Goal: Transaction & Acquisition: Purchase product/service

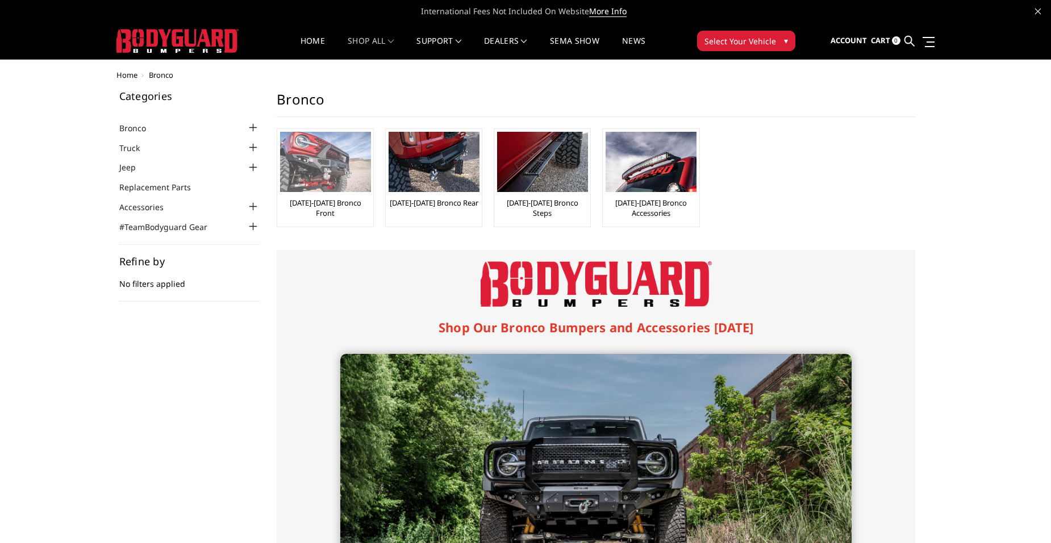
click at [343, 173] on img at bounding box center [325, 162] width 91 height 60
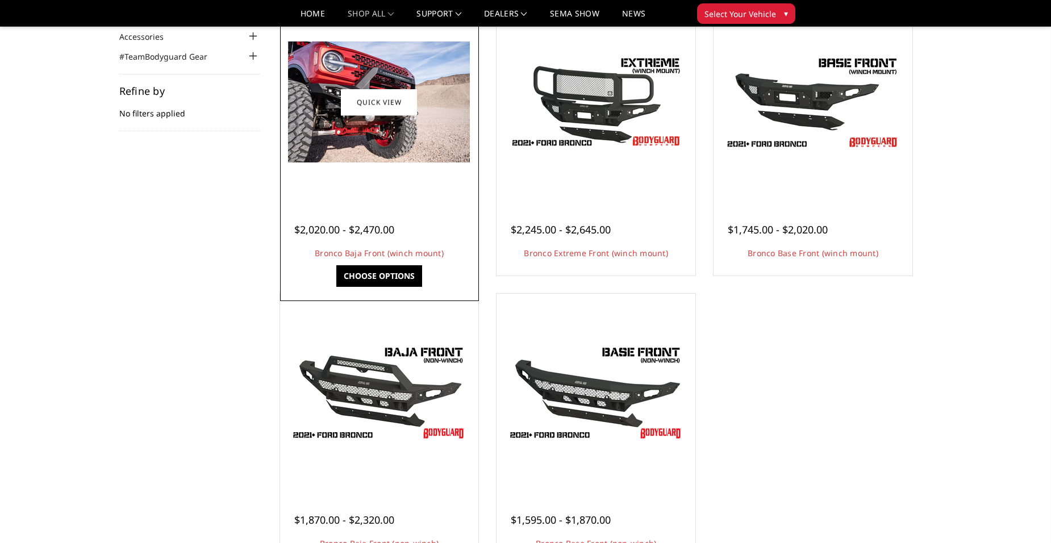
scroll to position [114, 0]
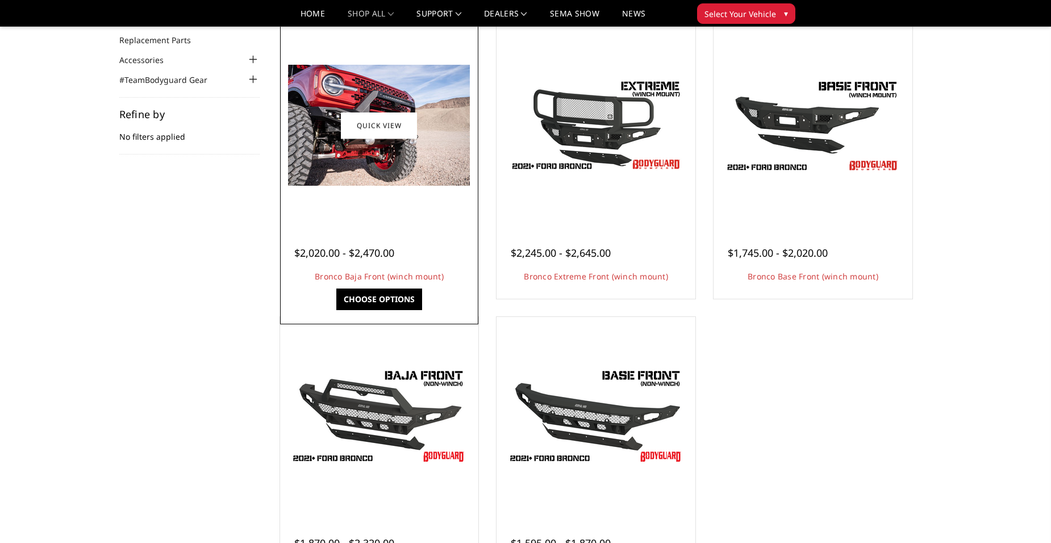
click at [390, 171] on img at bounding box center [379, 125] width 182 height 121
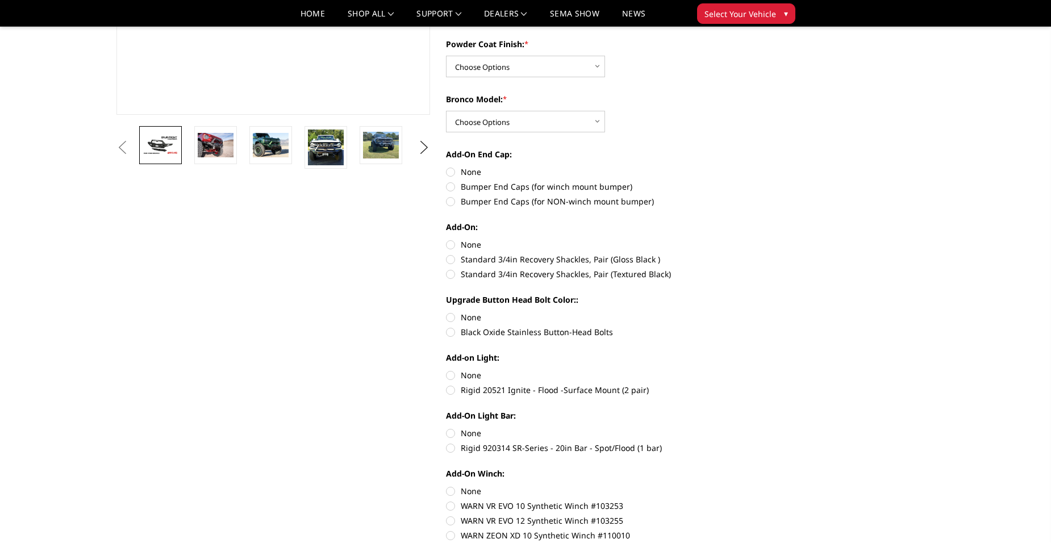
scroll to position [284, 0]
click at [327, 149] on img at bounding box center [326, 147] width 36 height 36
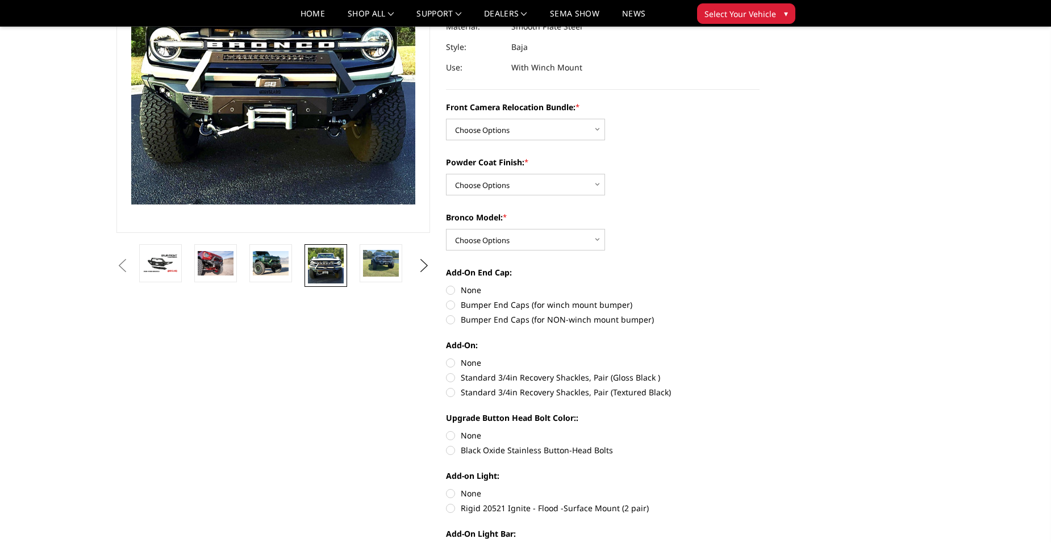
scroll to position [222, 0]
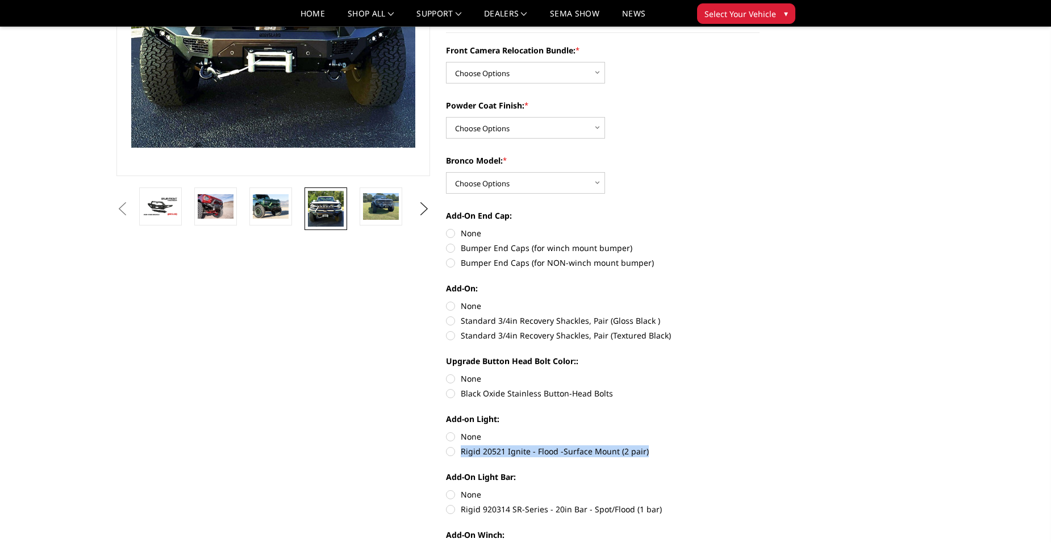
drag, startPoint x: 460, startPoint y: 451, endPoint x: 643, endPoint y: 450, distance: 183.5
click at [643, 450] on label "Rigid 20521 Ignite - Flood -Surface Mount (2 pair)" at bounding box center [603, 451] width 314 height 12
drag, startPoint x: 643, startPoint y: 450, endPoint x: 636, endPoint y: 450, distance: 7.4
copy label "Rigid 20521 Ignite - Flood -Surface Mount (2 pair)"
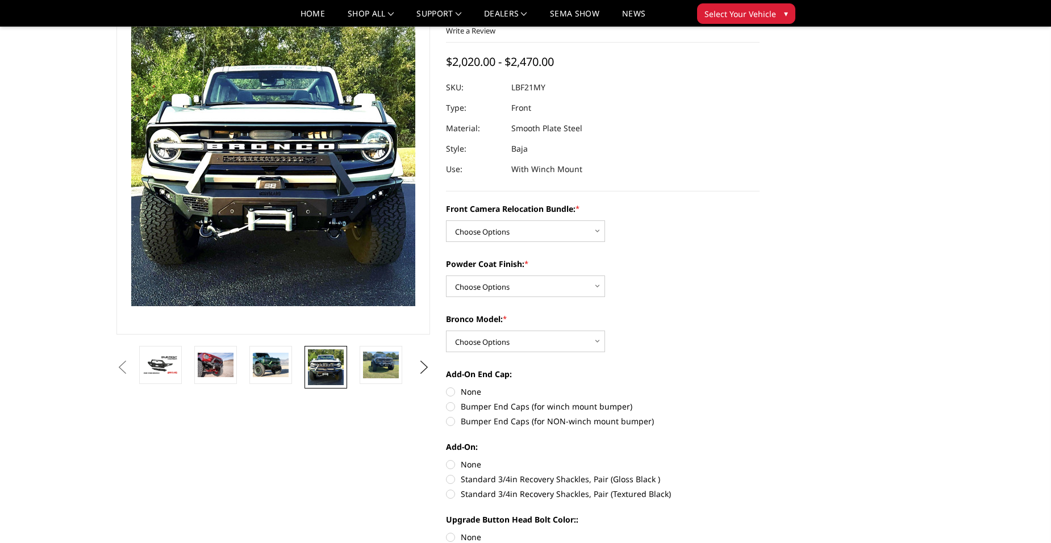
scroll to position [52, 0]
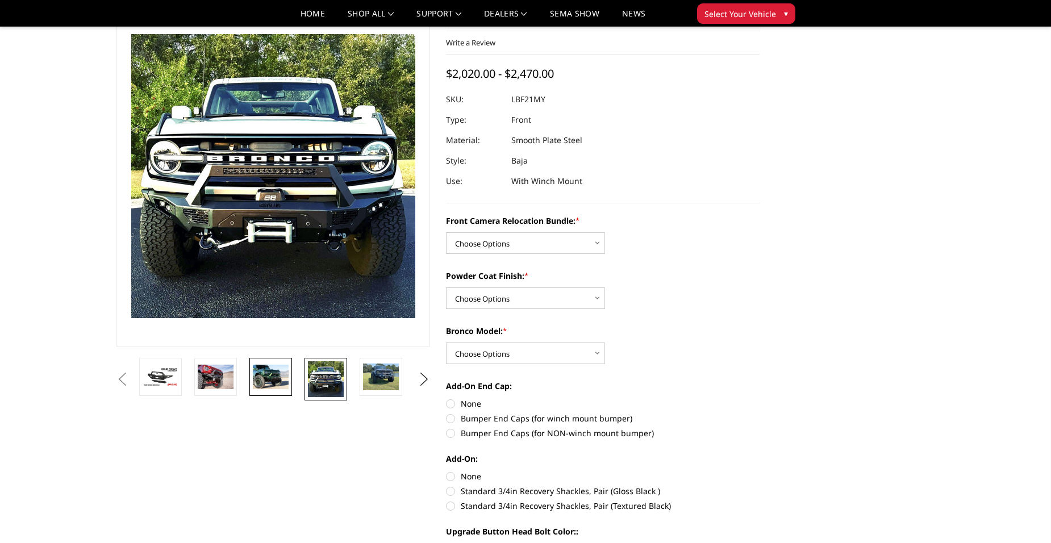
click at [275, 379] on img at bounding box center [271, 377] width 36 height 24
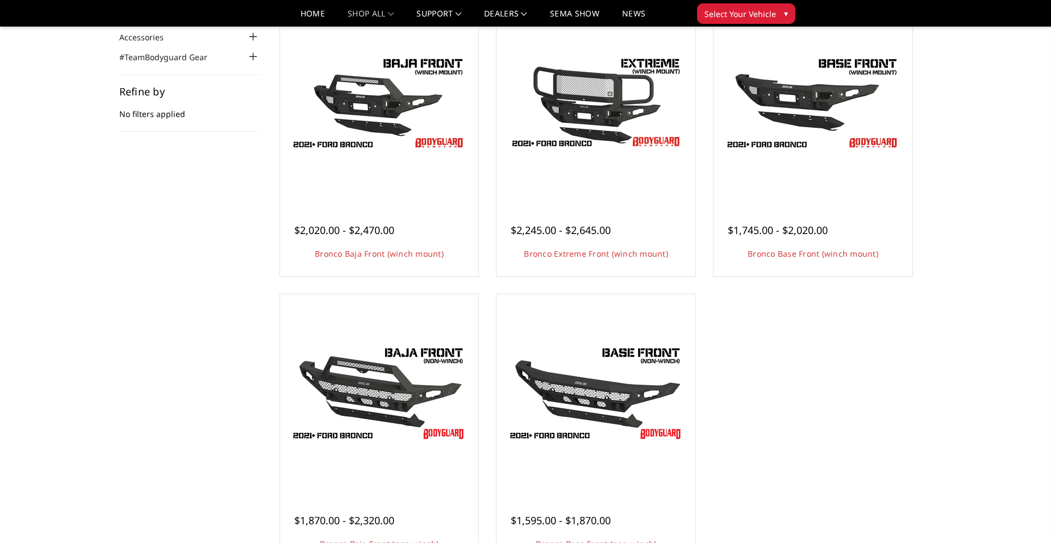
scroll to position [114, 0]
